Goal: Information Seeking & Learning: Learn about a topic

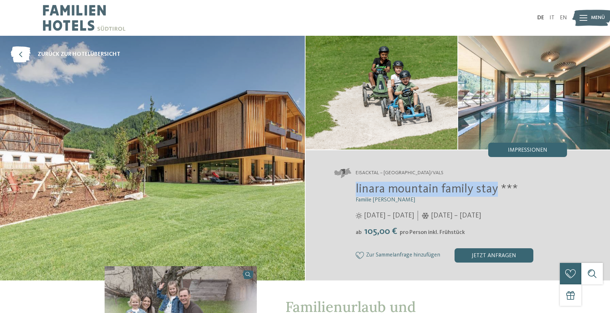
click at [231, 140] on img at bounding box center [152, 158] width 305 height 245
click at [516, 153] on span "Impressionen" at bounding box center [527, 151] width 39 height 6
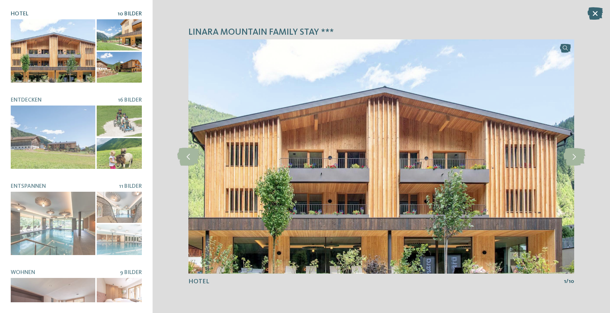
click at [132, 32] on div at bounding box center [119, 34] width 45 height 31
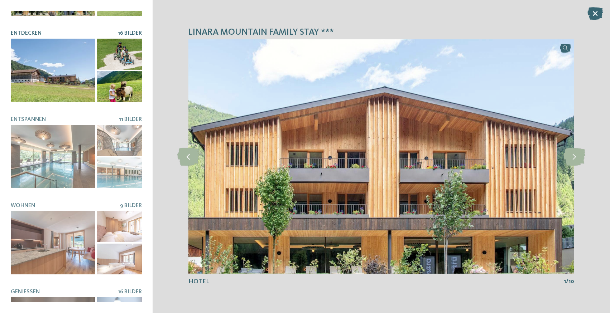
scroll to position [68, 0]
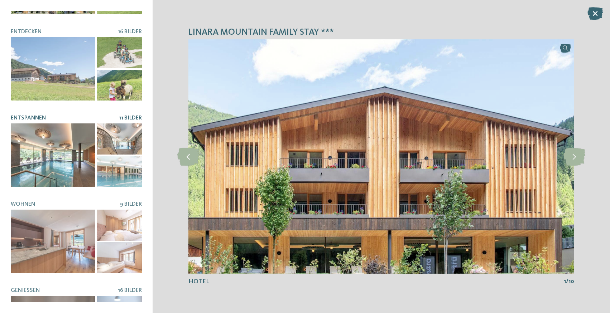
click at [69, 150] on div at bounding box center [53, 155] width 85 height 63
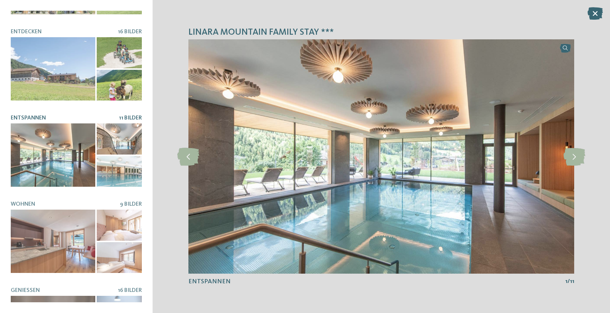
click at [120, 179] on div at bounding box center [119, 171] width 45 height 31
click at [121, 168] on div at bounding box center [119, 171] width 45 height 31
click at [118, 142] on div at bounding box center [119, 139] width 45 height 31
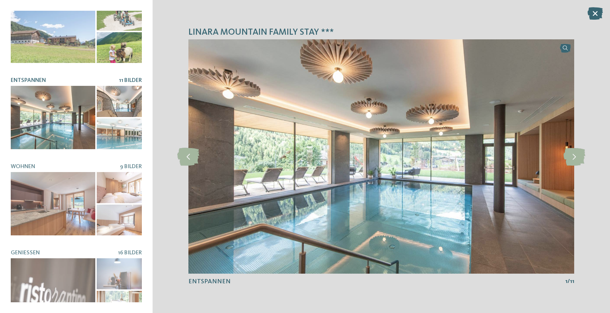
click at [73, 130] on div at bounding box center [53, 117] width 85 height 63
click at [570, 161] on icon at bounding box center [575, 157] width 22 height 18
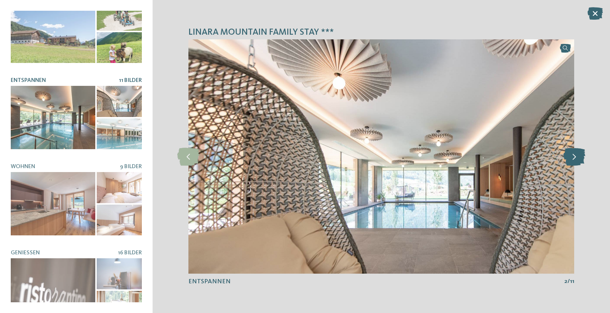
click at [570, 161] on icon at bounding box center [575, 157] width 22 height 18
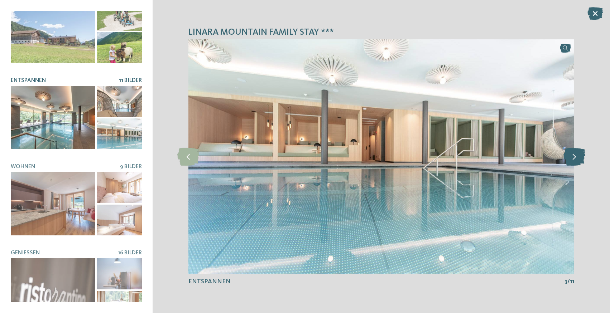
click at [570, 162] on icon at bounding box center [575, 157] width 22 height 18
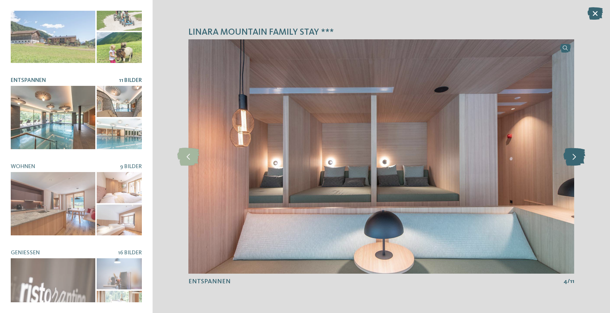
click at [570, 162] on icon at bounding box center [575, 157] width 22 height 18
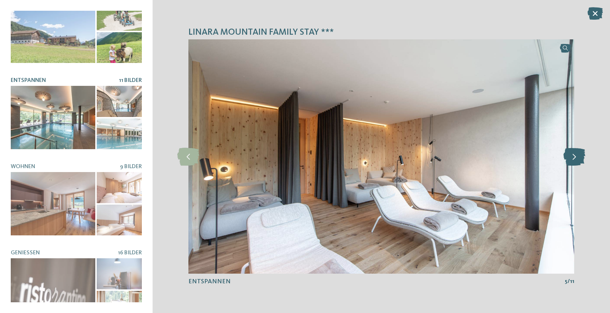
click at [570, 162] on icon at bounding box center [575, 157] width 22 height 18
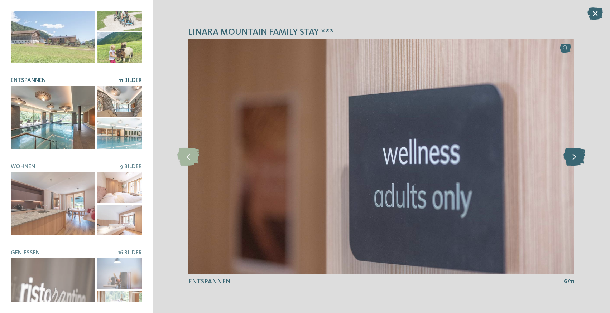
click at [570, 162] on icon at bounding box center [575, 157] width 22 height 18
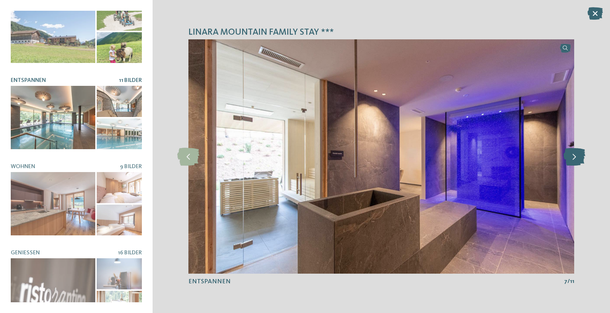
click at [570, 162] on icon at bounding box center [575, 157] width 22 height 18
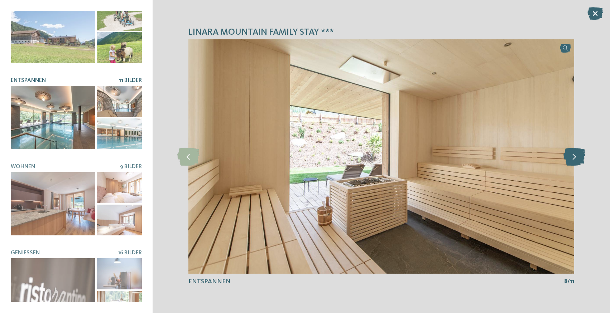
click at [570, 162] on icon at bounding box center [575, 157] width 22 height 18
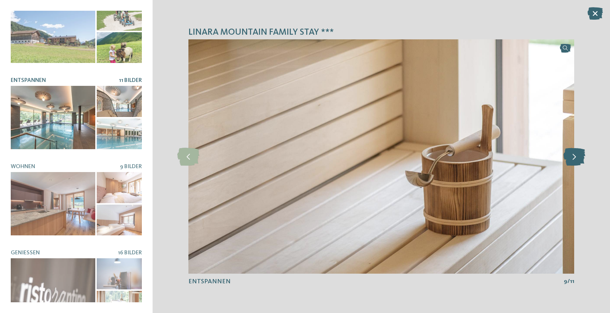
click at [570, 162] on icon at bounding box center [575, 157] width 22 height 18
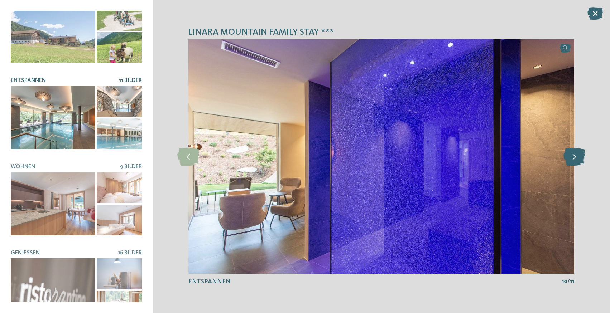
click at [570, 162] on icon at bounding box center [575, 157] width 22 height 18
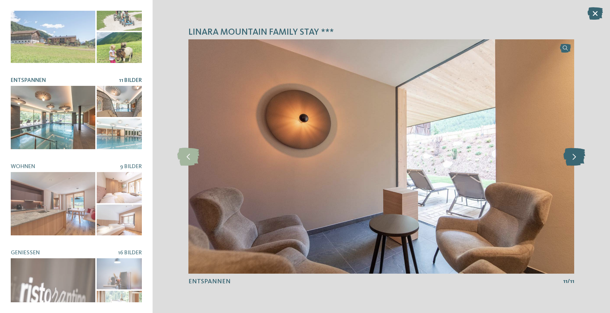
click at [570, 162] on icon at bounding box center [575, 157] width 22 height 18
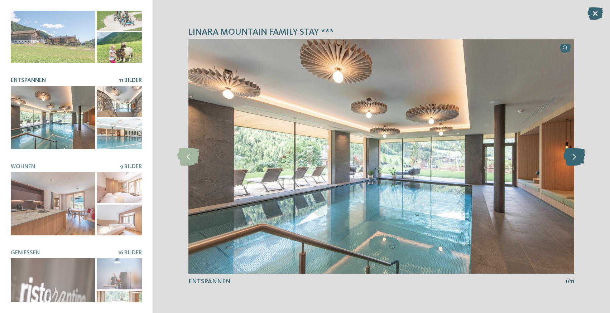
click at [570, 162] on icon at bounding box center [575, 157] width 22 height 18
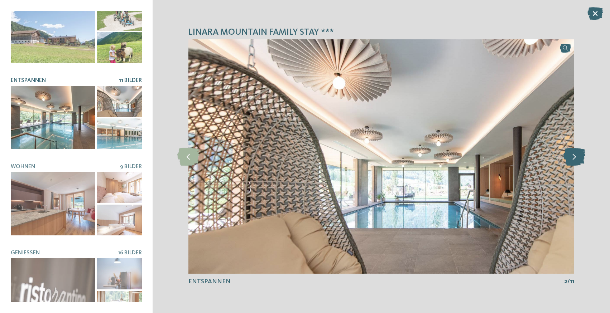
click at [570, 162] on icon at bounding box center [575, 157] width 22 height 18
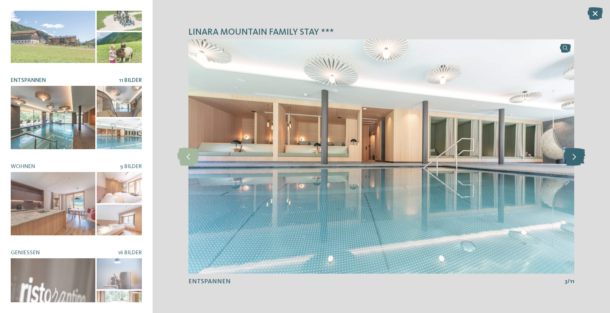
click at [570, 162] on icon at bounding box center [575, 157] width 22 height 18
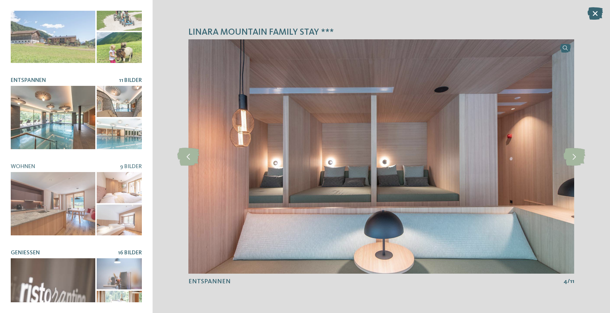
scroll to position [125, 0]
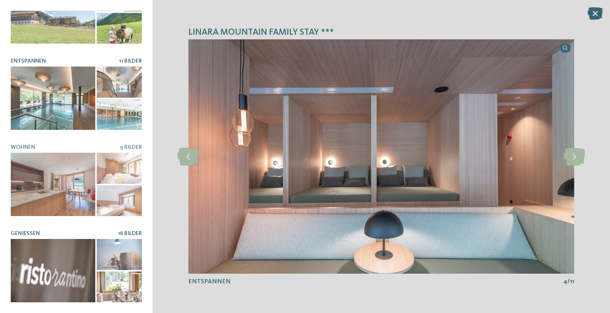
click at [74, 258] on div at bounding box center [53, 270] width 85 height 63
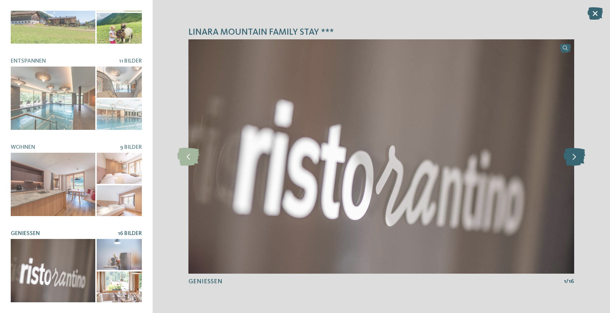
click at [575, 159] on icon at bounding box center [575, 157] width 22 height 18
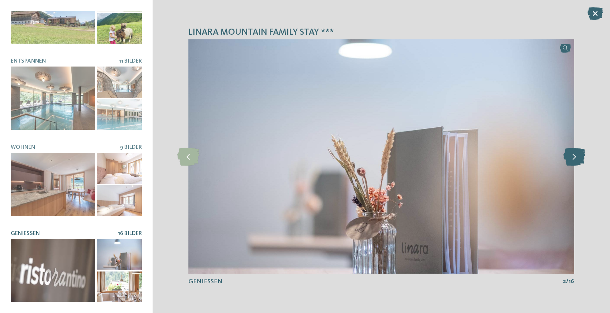
click at [575, 158] on icon at bounding box center [575, 157] width 22 height 18
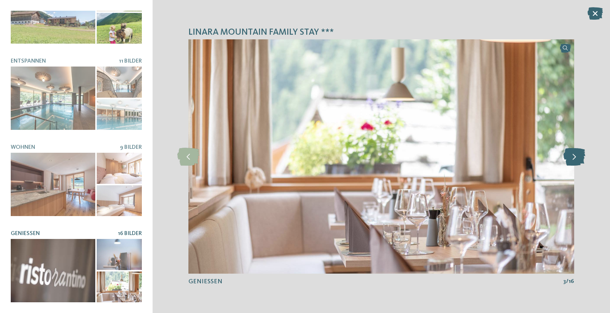
click at [575, 158] on icon at bounding box center [575, 157] width 22 height 18
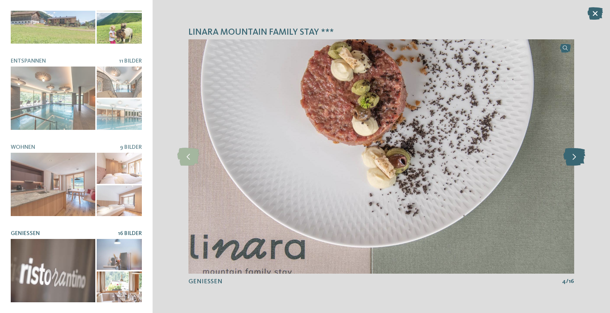
click at [575, 158] on icon at bounding box center [575, 157] width 22 height 18
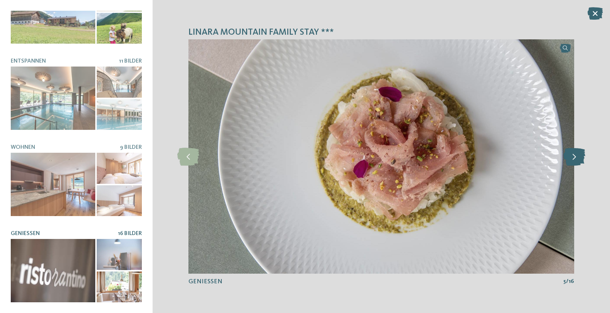
click at [575, 158] on icon at bounding box center [575, 157] width 22 height 18
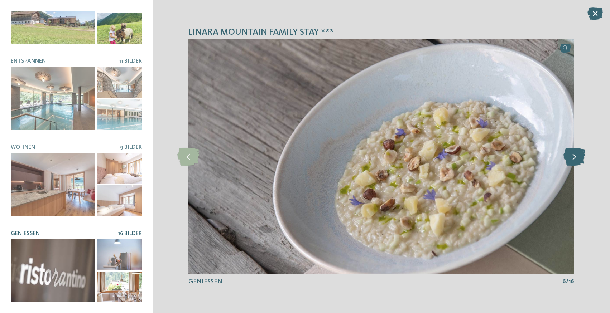
click at [575, 158] on icon at bounding box center [575, 157] width 22 height 18
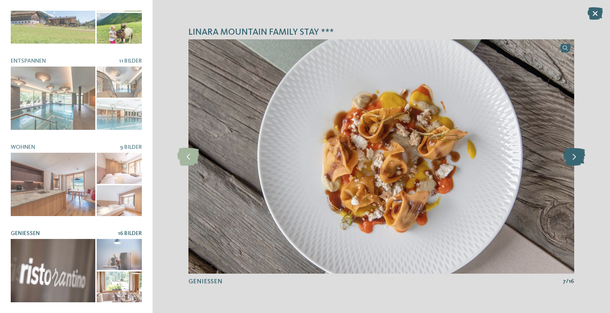
click at [575, 158] on icon at bounding box center [575, 157] width 22 height 18
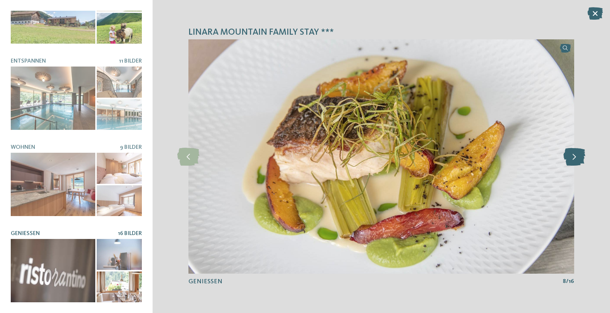
click at [575, 158] on icon at bounding box center [575, 157] width 22 height 18
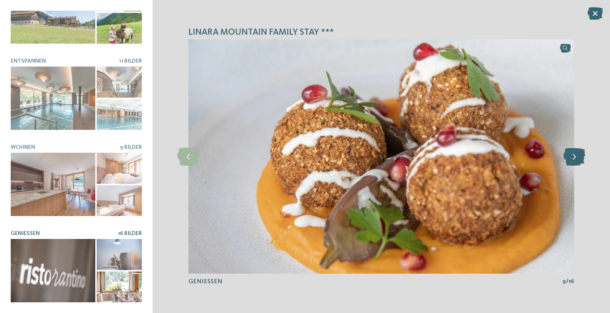
click at [575, 158] on icon at bounding box center [575, 157] width 22 height 18
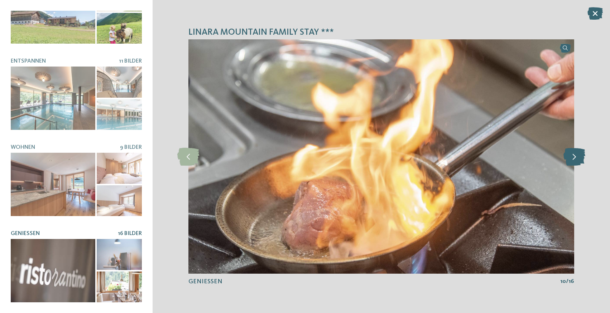
click at [575, 158] on icon at bounding box center [575, 157] width 22 height 18
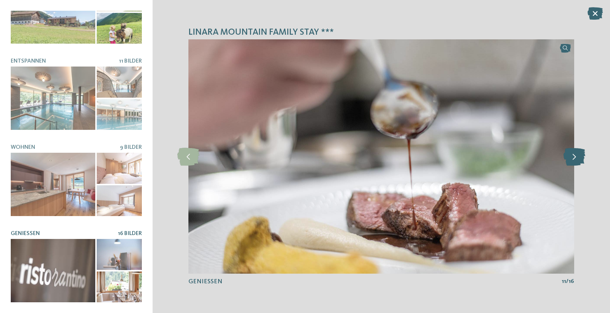
click at [575, 159] on icon at bounding box center [575, 157] width 22 height 18
